Goal: Transaction & Acquisition: Subscribe to service/newsletter

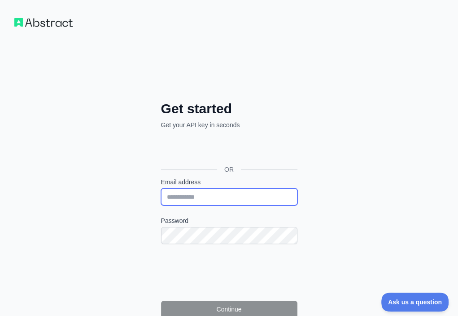
click at [161, 188] on input "Email address" at bounding box center [229, 196] width 136 height 17
paste input "**********"
type input "**********"
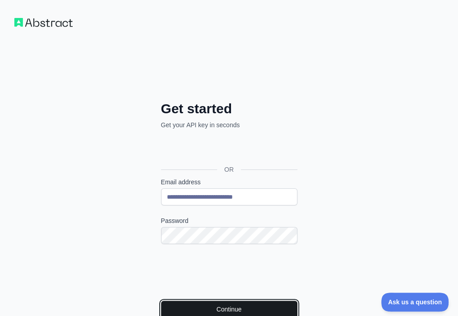
click at [161, 300] on button "Continue" at bounding box center [229, 308] width 136 height 17
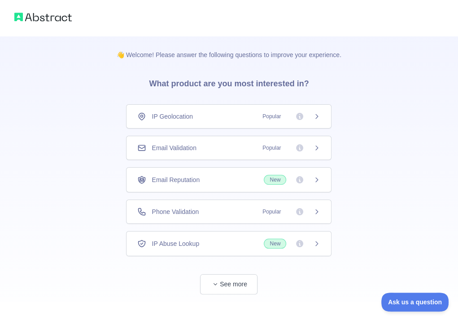
click at [208, 153] on div "Email Validation Popular" at bounding box center [229, 148] width 206 height 24
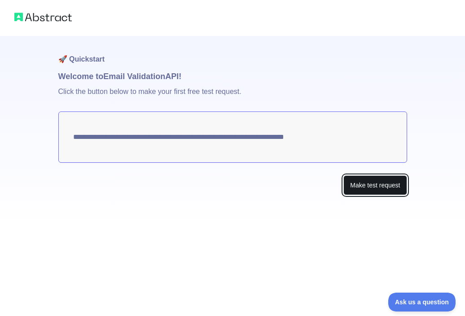
click at [359, 182] on button "Make test request" at bounding box center [374, 185] width 63 height 20
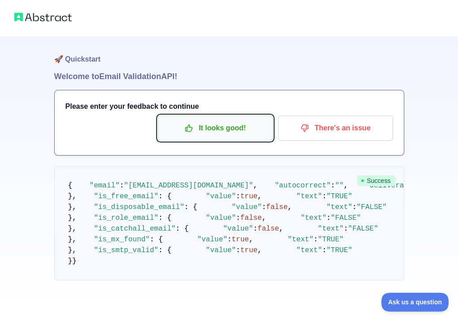
click at [239, 126] on p "It looks good!" at bounding box center [215, 127] width 101 height 15
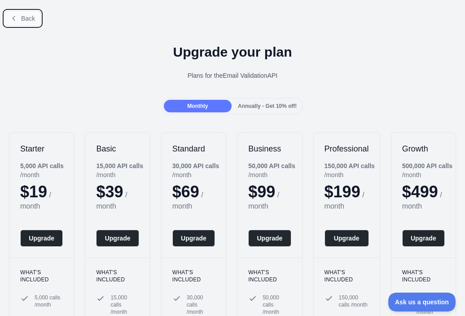
click at [18, 22] on button "Back" at bounding box center [22, 18] width 36 height 15
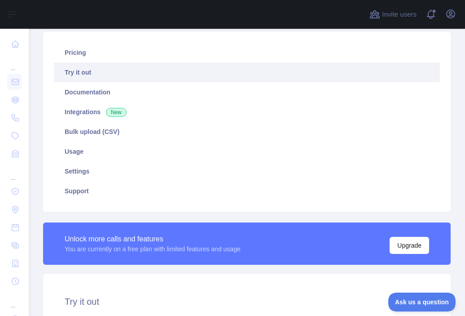
scroll to position [180, 0]
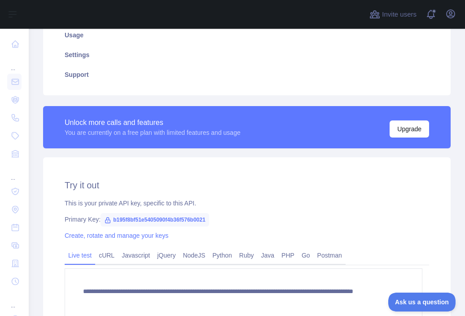
click at [157, 220] on span "b195f8bf51e5405090f4b36f576b0021" at bounding box center [155, 219] width 108 height 13
copy span "b195f8bf51e5405090f4b36f576b0021"
